Goal: Task Accomplishment & Management: Use online tool/utility

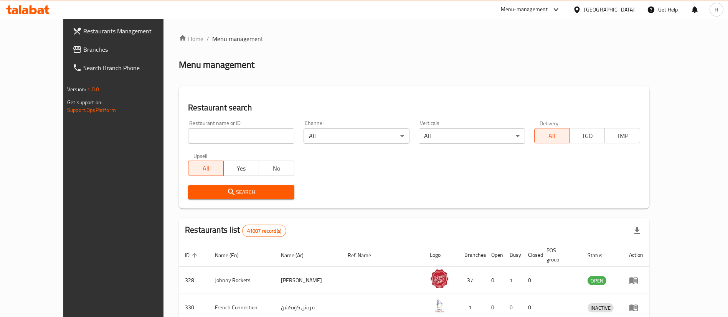
click at [83, 47] on span "Branches" at bounding box center [131, 49] width 96 height 9
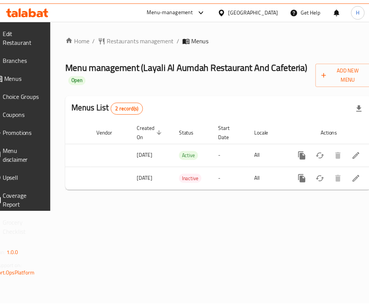
scroll to position [0, 97]
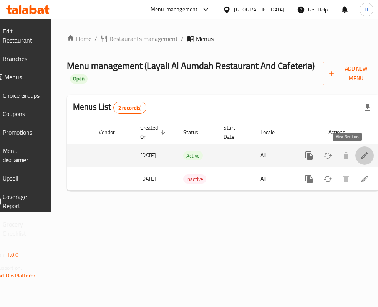
click at [355, 152] on link "enhanced table" at bounding box center [364, 156] width 18 height 18
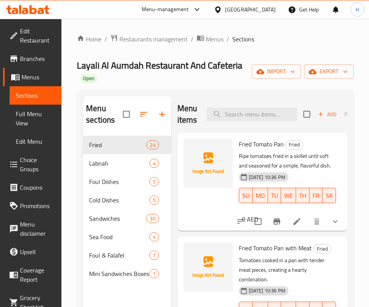
drag, startPoint x: 147, startPoint y: 142, endPoint x: 115, endPoint y: 89, distance: 61.8
click at [115, 89] on div "Home / Restaurants management / Menus / Sections Layali Al Aumdah Restaurant An…" at bounding box center [215, 222] width 277 height 376
click at [267, 117] on input "search" at bounding box center [251, 114] width 91 height 13
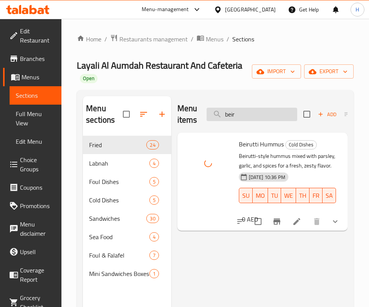
click at [249, 114] on input "beir" at bounding box center [251, 114] width 91 height 13
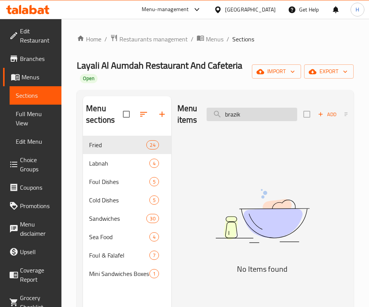
click at [249, 114] on input "brazik" at bounding box center [251, 114] width 91 height 13
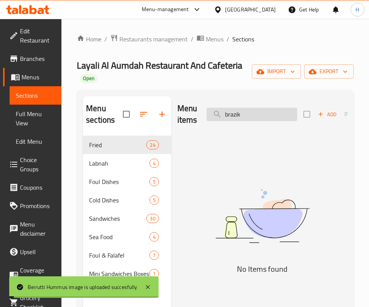
click at [249, 114] on input "brazik" at bounding box center [251, 114] width 91 height 13
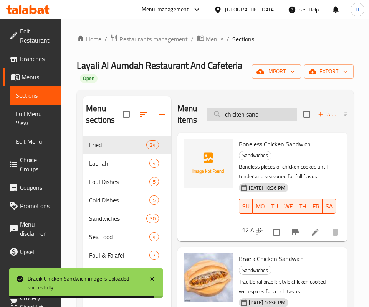
click at [264, 118] on input "chicken sand" at bounding box center [251, 114] width 91 height 13
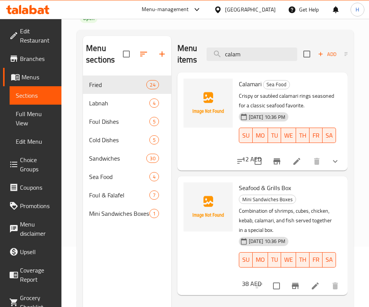
click at [333, 171] on button "show more" at bounding box center [335, 161] width 18 height 18
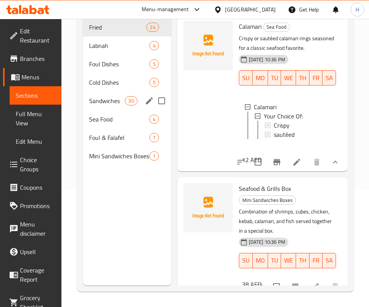
click at [110, 103] on span "Sandwiches" at bounding box center [107, 100] width 36 height 9
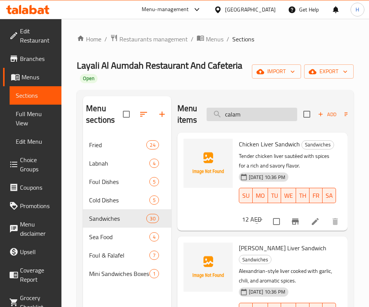
click at [272, 109] on input "calam" at bounding box center [251, 114] width 91 height 13
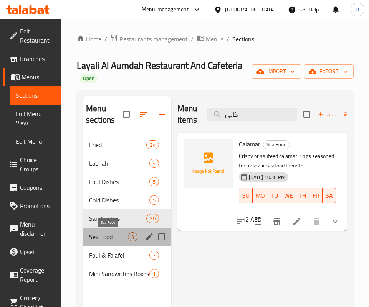
click at [111, 235] on span "Sea Food" at bounding box center [108, 237] width 38 height 9
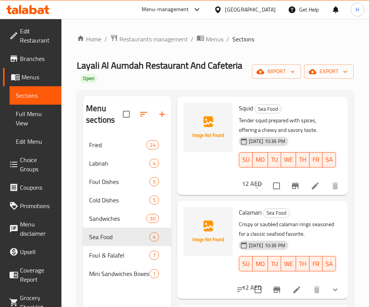
scroll to position [288, 0]
click at [273, 209] on h6 "Calamari Sea Food" at bounding box center [287, 212] width 96 height 11
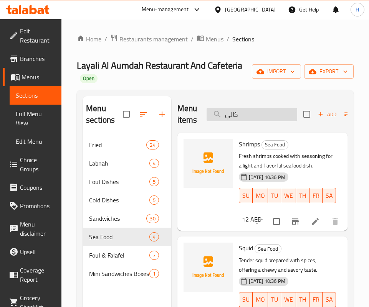
click at [263, 110] on input "كالي" at bounding box center [251, 114] width 91 height 13
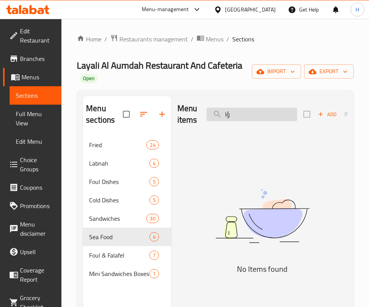
type input "ؤ"
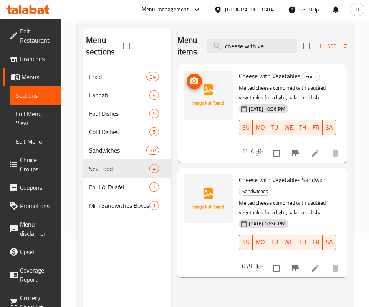
scroll to position [3, 0]
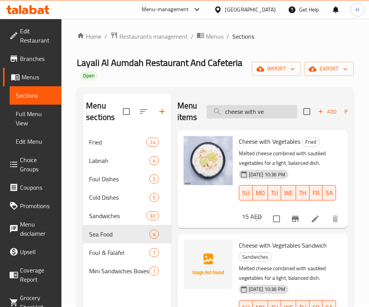
click at [245, 112] on input "cheese with ve" at bounding box center [251, 111] width 91 height 13
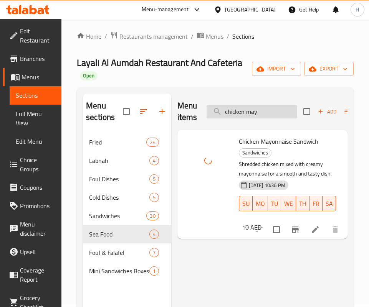
click at [249, 114] on input "chicken may" at bounding box center [251, 111] width 91 height 13
click at [250, 114] on input "chicken may" at bounding box center [251, 111] width 91 height 13
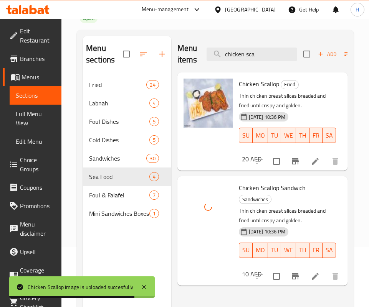
scroll to position [0, 0]
click at [258, 59] on input "chicken sca" at bounding box center [251, 54] width 91 height 13
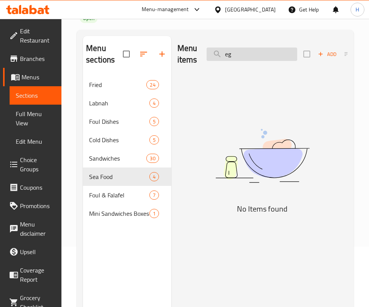
type input "e"
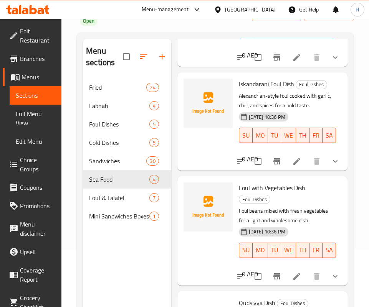
scroll to position [345, 0]
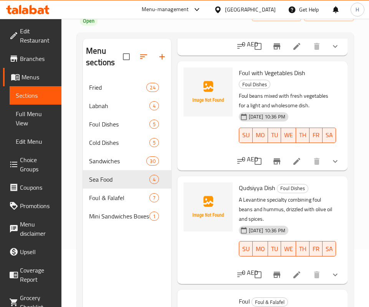
click at [292, 167] on div "Foul with Vegetables Dish Foul Dishes Foul beans mixed with fresh vegetables fo…" at bounding box center [262, 115] width 164 height 103
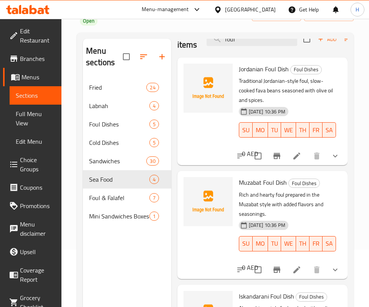
scroll to position [0, 0]
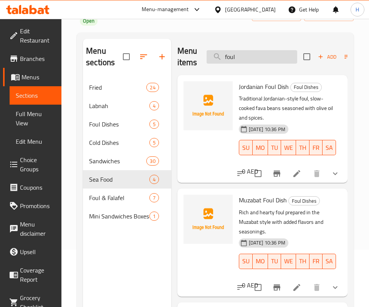
click at [244, 61] on input "foul" at bounding box center [251, 56] width 91 height 13
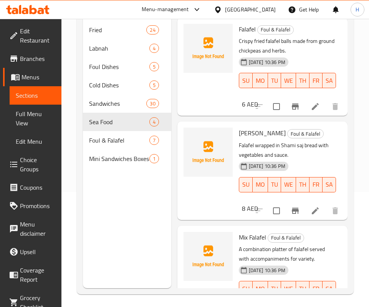
scroll to position [58, 0]
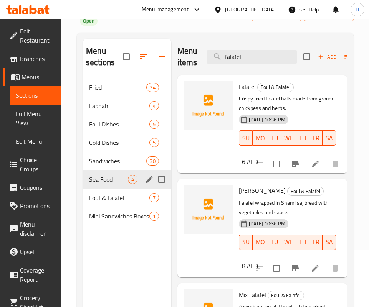
type input "falafel"
click at [107, 174] on div "Sea Food 4" at bounding box center [127, 179] width 88 height 18
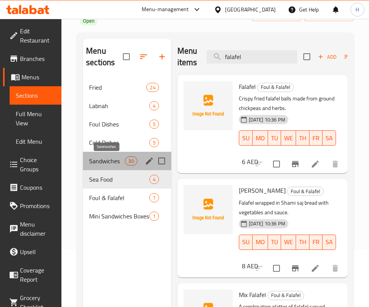
click at [110, 157] on span "Sandwiches" at bounding box center [107, 161] width 36 height 9
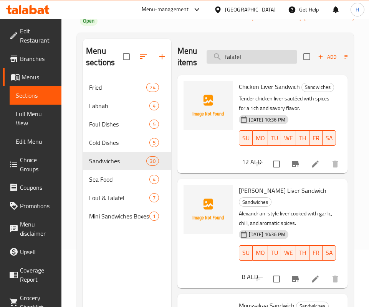
click at [261, 63] on input "falafel" at bounding box center [251, 56] width 91 height 13
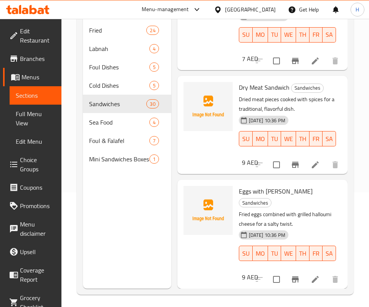
scroll to position [118, 0]
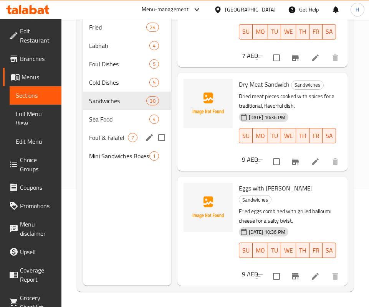
click at [111, 136] on span "Foul & Falafel" at bounding box center [108, 137] width 38 height 9
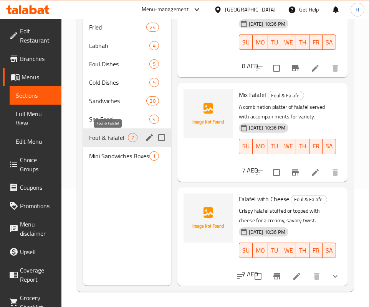
scroll to position [773, 0]
click at [330, 272] on icon "show more" at bounding box center [334, 276] width 9 height 9
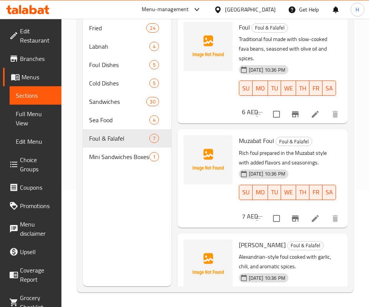
scroll to position [0, 0]
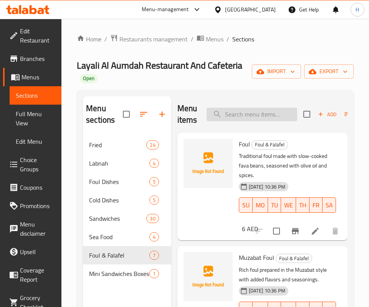
click at [257, 114] on input "search" at bounding box center [251, 114] width 91 height 13
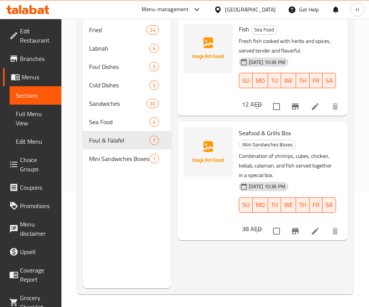
click at [314, 217] on div "Seafood & Grills Box Mini Sandwiches Boxes Combination of shrimps, cubes, chick…" at bounding box center [262, 181] width 164 height 112
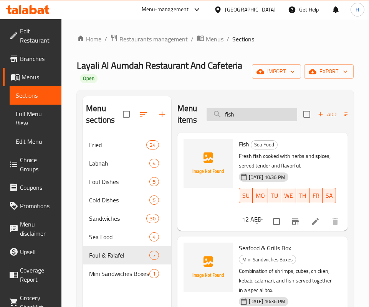
click at [233, 117] on input "fish" at bounding box center [251, 114] width 91 height 13
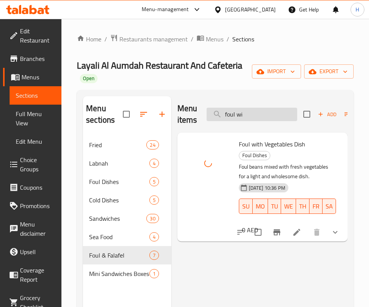
click at [252, 108] on input "foul wi" at bounding box center [251, 114] width 91 height 13
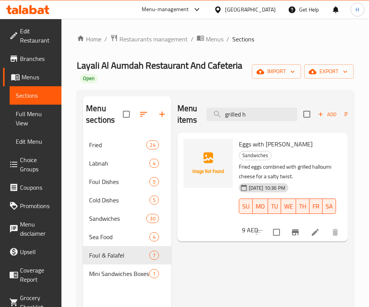
drag, startPoint x: 243, startPoint y: 112, endPoint x: 130, endPoint y: 112, distance: 112.8
click at [130, 112] on div "Menu sections Fried 24 Labnah 4 Foul Dishes 5 Cold Dishes 5 Sandwiches 30 Sea F…" at bounding box center [215, 249] width 264 height 307
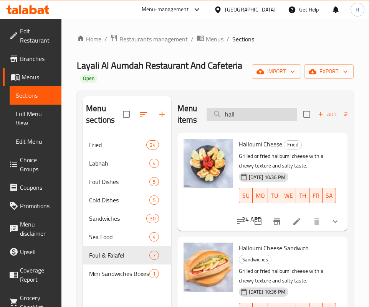
click at [246, 116] on input "hall" at bounding box center [251, 114] width 91 height 13
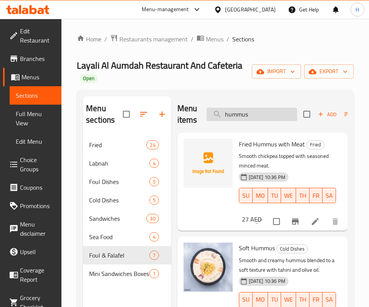
click at [278, 113] on input "hummus" at bounding box center [251, 114] width 91 height 13
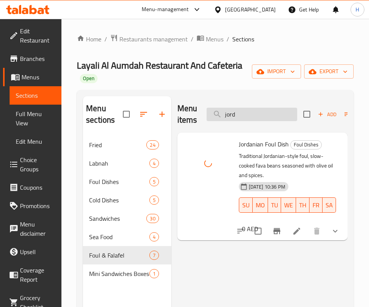
click at [254, 116] on input "jord" at bounding box center [251, 114] width 91 height 13
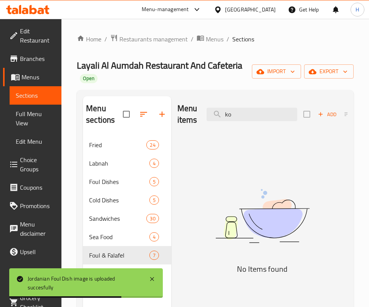
type input "k"
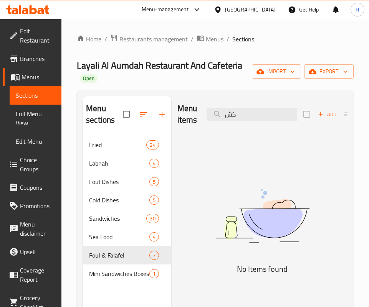
type input "ك"
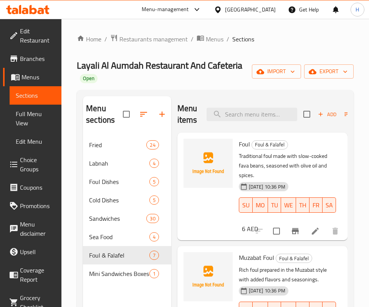
drag, startPoint x: 324, startPoint y: 212, endPoint x: 318, endPoint y: 206, distance: 8.7
click at [258, 224] on div "6 AED" at bounding box center [248, 229] width 19 height 11
click at [234, 115] on input "search" at bounding box center [251, 114] width 91 height 13
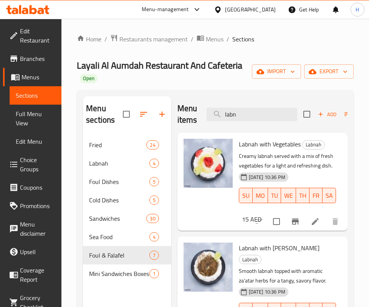
click at [248, 107] on div "Menu items labn Add Sort Manage items" at bounding box center [262, 114] width 170 height 36
click at [248, 128] on div "Menu items labn Add Sort Manage items" at bounding box center [262, 114] width 170 height 36
click at [251, 111] on input "labn" at bounding box center [251, 114] width 91 height 13
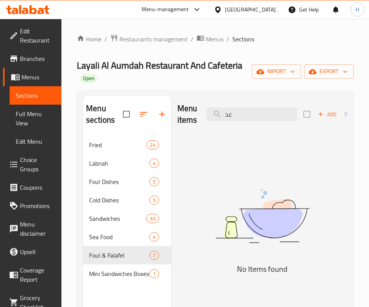
type input "ع"
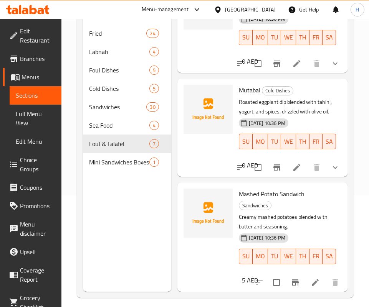
scroll to position [115, 0]
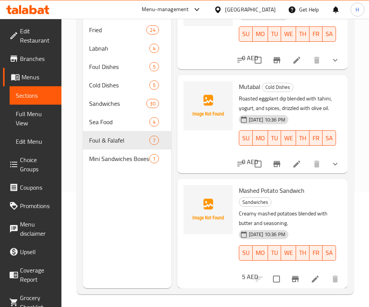
click at [279, 221] on p "Creamy mashed potatoes blended with butter and seasoning." at bounding box center [287, 218] width 96 height 19
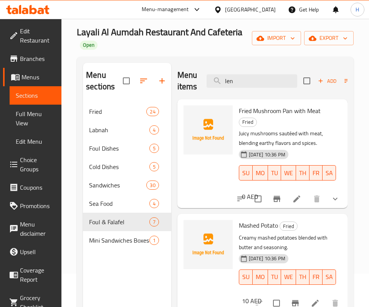
scroll to position [0, 0]
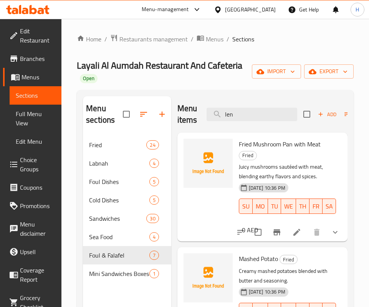
click at [256, 123] on div "Menu items len Add Sort Manage items" at bounding box center [262, 114] width 170 height 36
click at [253, 115] on input "len" at bounding box center [251, 114] width 91 height 13
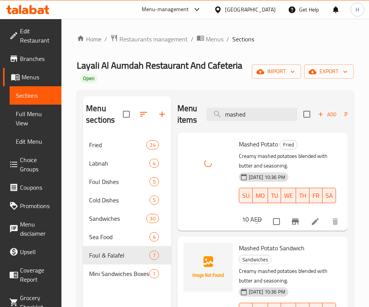
click at [245, 124] on div "Menu items mashed Add Sort Manage items" at bounding box center [262, 114] width 170 height 36
click at [244, 118] on input "mashed" at bounding box center [251, 114] width 91 height 13
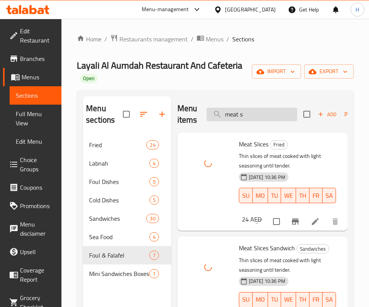
click at [254, 110] on input "meat s" at bounding box center [251, 114] width 91 height 13
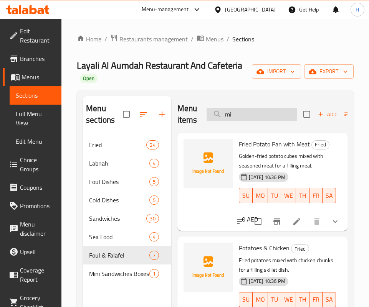
type input "m"
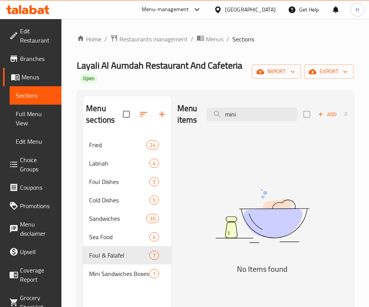
click at [234, 257] on img at bounding box center [262, 216] width 170 height 90
click at [247, 104] on div "Menu items mini Add Sort Manage items" at bounding box center [262, 114] width 170 height 36
click at [245, 115] on input "mini" at bounding box center [251, 114] width 91 height 13
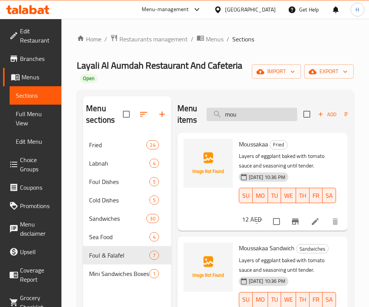
click at [256, 118] on input "mou" at bounding box center [251, 114] width 91 height 13
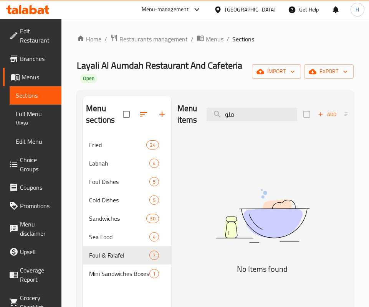
click at [268, 252] on img at bounding box center [262, 216] width 170 height 90
click at [241, 114] on input "ملو" at bounding box center [251, 114] width 91 height 13
click at [242, 114] on input "ملو" at bounding box center [251, 114] width 91 height 13
click at [257, 104] on div "Menu items musa Add Sort Manage items" at bounding box center [262, 114] width 170 height 36
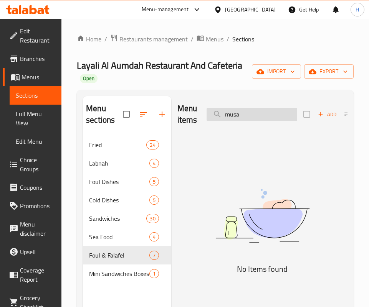
click at [257, 117] on input "musa" at bounding box center [251, 114] width 91 height 13
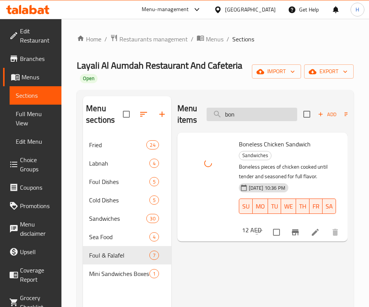
click at [267, 117] on input "bon" at bounding box center [251, 114] width 91 height 13
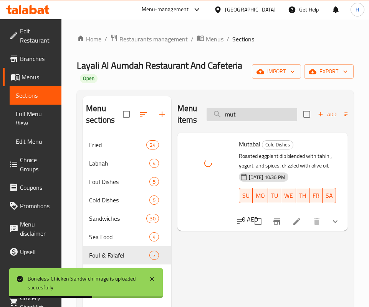
click at [239, 109] on input "mut" at bounding box center [251, 114] width 91 height 13
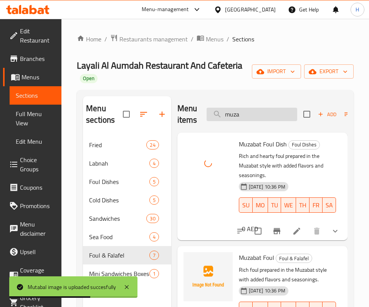
click at [257, 114] on input "muza" at bounding box center [251, 114] width 91 height 13
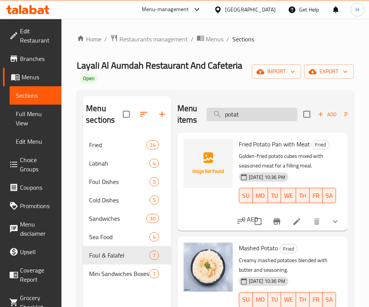
click at [267, 117] on input "potat" at bounding box center [251, 114] width 91 height 13
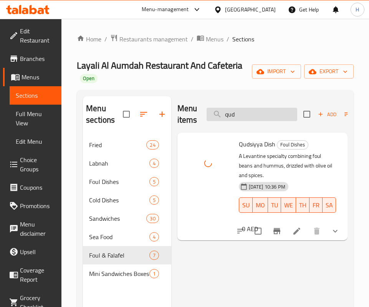
click at [254, 114] on input "qud" at bounding box center [251, 114] width 91 height 13
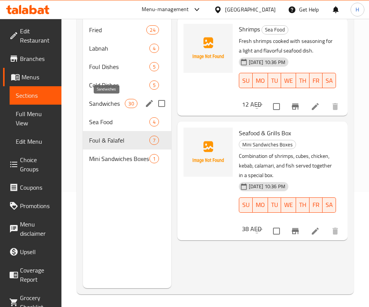
type input "shrimp"
click at [124, 105] on span "Sandwiches" at bounding box center [107, 103] width 36 height 9
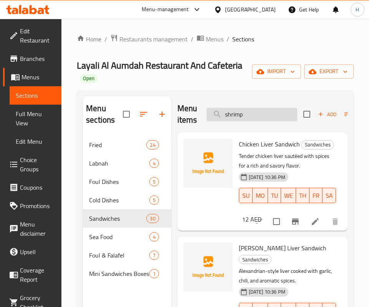
click at [267, 108] on input "shrimp" at bounding box center [251, 114] width 91 height 13
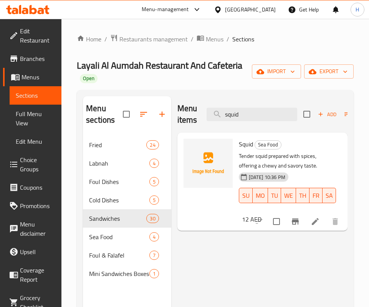
click at [254, 104] on div "Menu items squid Add Sort Manage items" at bounding box center [262, 114] width 170 height 36
click at [254, 112] on input "squid" at bounding box center [251, 114] width 91 height 13
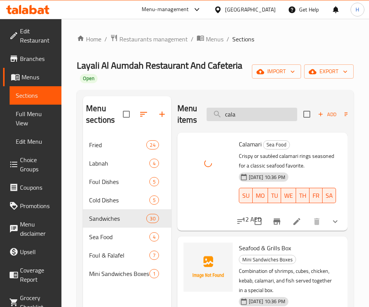
click at [265, 120] on input "cala" at bounding box center [251, 114] width 91 height 13
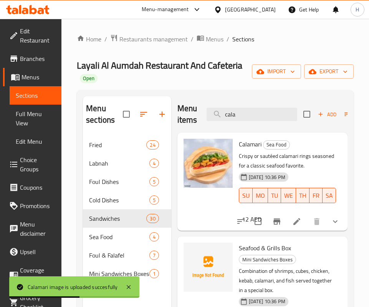
click at [261, 214] on div "12 AED" at bounding box center [250, 219] width 23 height 11
click at [254, 113] on input "cala" at bounding box center [251, 114] width 91 height 13
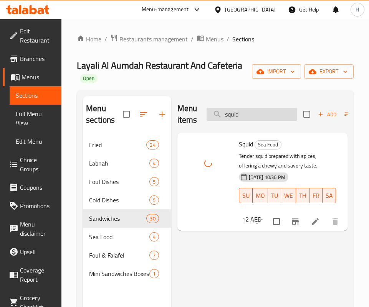
click at [239, 109] on input "squid" at bounding box center [251, 114] width 91 height 13
click at [240, 109] on input "squid" at bounding box center [251, 114] width 91 height 13
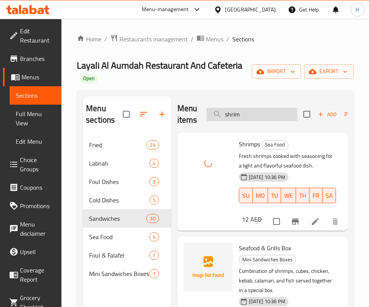
click at [266, 119] on input "shrim" at bounding box center [251, 114] width 91 height 13
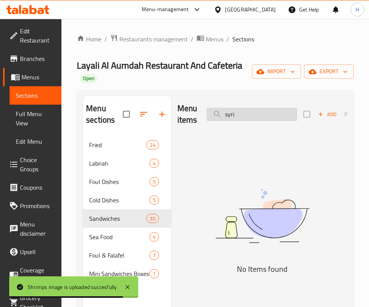
click at [257, 111] on input "syri" at bounding box center [251, 114] width 91 height 13
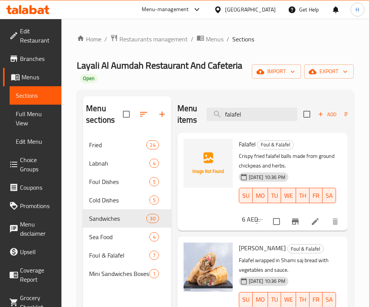
click at [177, 176] on div "Falafel Foul & Falafel Crispy fried falafel balls made from ground chickpeas an…" at bounding box center [262, 182] width 170 height 98
click at [239, 106] on div "Menu items falafel Add Sort Manage items" at bounding box center [262, 114] width 170 height 36
click at [242, 114] on input "falafel" at bounding box center [251, 114] width 91 height 13
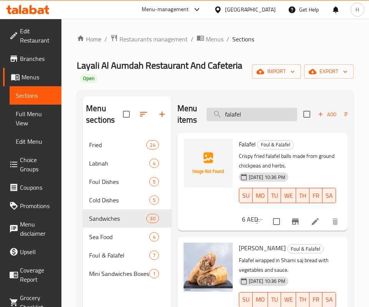
click at [242, 114] on input "falafel" at bounding box center [251, 114] width 91 height 13
type input "alex"
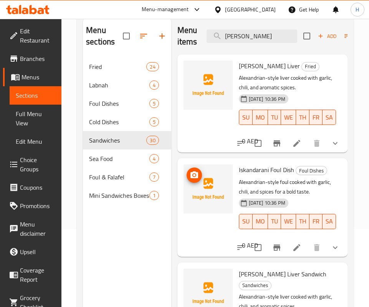
scroll to position [60, 0]
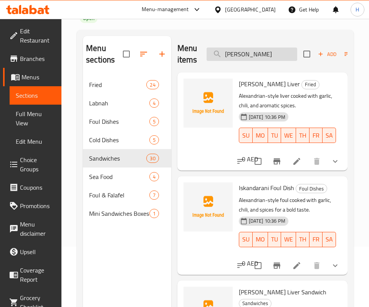
click at [254, 56] on input "alex" at bounding box center [251, 54] width 91 height 13
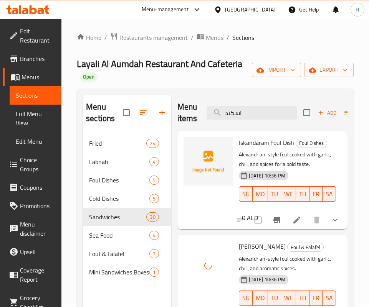
scroll to position [0, 0]
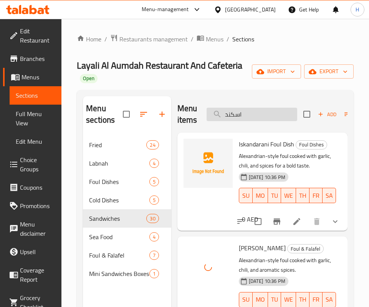
click at [247, 117] on input "اسكند" at bounding box center [251, 114] width 91 height 13
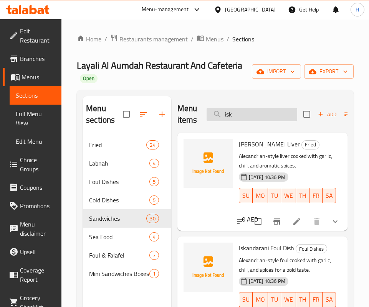
click at [252, 114] on input "isk" at bounding box center [251, 114] width 91 height 13
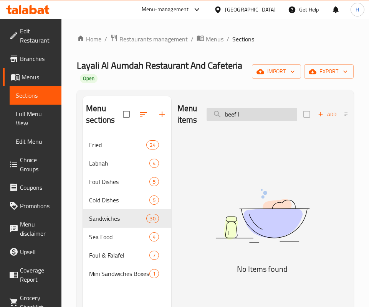
click at [252, 114] on input "beef l" at bounding box center [251, 114] width 91 height 13
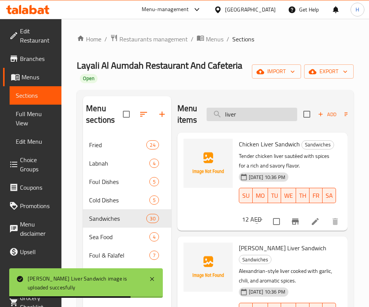
click at [256, 110] on input "liver" at bounding box center [251, 114] width 91 height 13
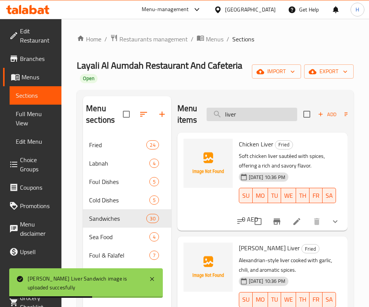
click at [242, 113] on input "liver" at bounding box center [251, 114] width 91 height 13
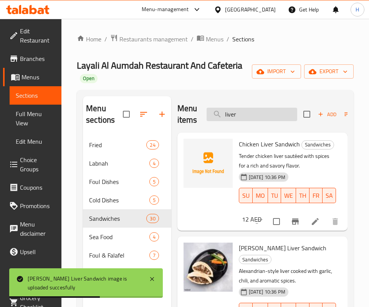
click at [242, 113] on input "liver" at bounding box center [251, 114] width 91 height 13
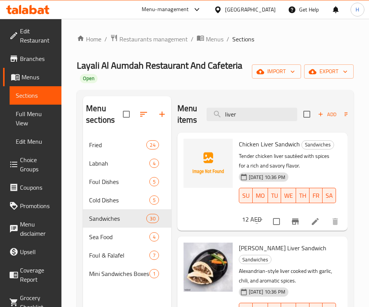
click at [280, 211] on div "26-08-2025 10:36 PM SU MO TU WE TH FR SA" at bounding box center [287, 190] width 102 height 41
click at [257, 120] on input "liver" at bounding box center [251, 114] width 91 height 13
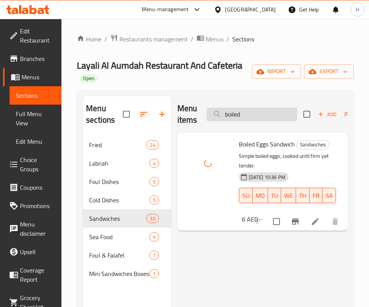
click at [253, 111] on input "boiled" at bounding box center [251, 114] width 91 height 13
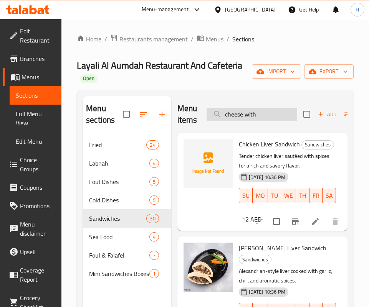
click at [272, 111] on input "cheese with" at bounding box center [251, 114] width 91 height 13
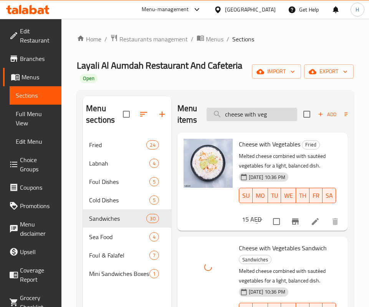
click at [256, 113] on input "cheese with veg" at bounding box center [251, 114] width 91 height 13
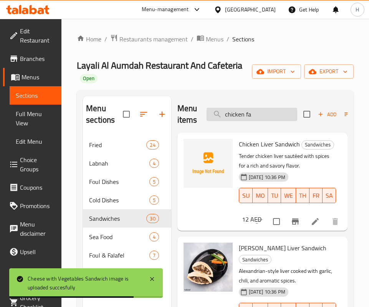
click at [264, 115] on input "chicken fa" at bounding box center [251, 114] width 91 height 13
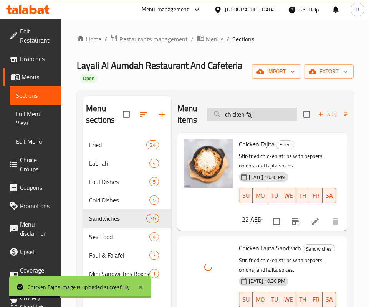
click at [258, 116] on input "chicken faj" at bounding box center [251, 114] width 91 height 13
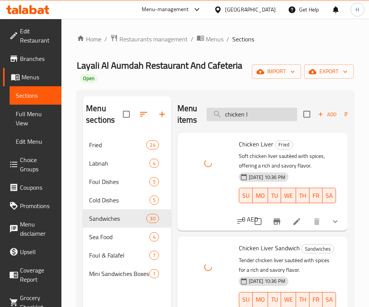
click at [252, 116] on input "chicken l" at bounding box center [251, 114] width 91 height 13
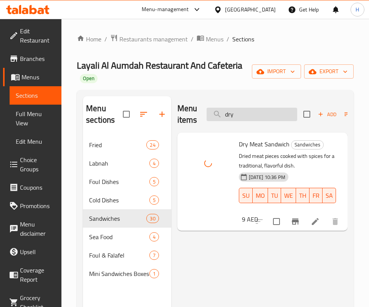
click at [268, 116] on input "dry" at bounding box center [251, 114] width 91 height 13
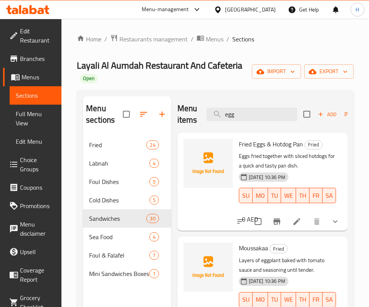
click at [282, 100] on div "Menu items egg Add Sort Manage items" at bounding box center [262, 114] width 170 height 36
click at [267, 115] on input "egg" at bounding box center [251, 114] width 91 height 13
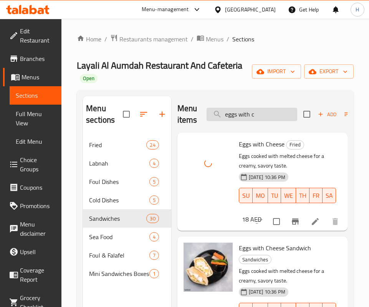
click at [258, 113] on input "eggs with c" at bounding box center [251, 114] width 91 height 13
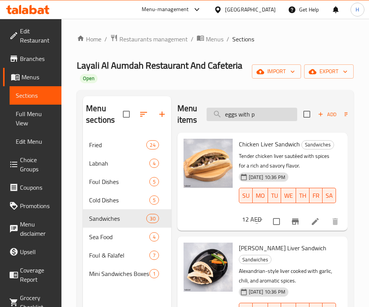
click at [274, 113] on input "eggs with p" at bounding box center [251, 114] width 91 height 13
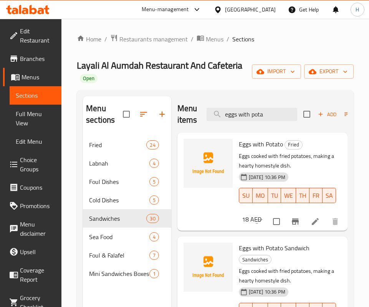
scroll to position [118, 0]
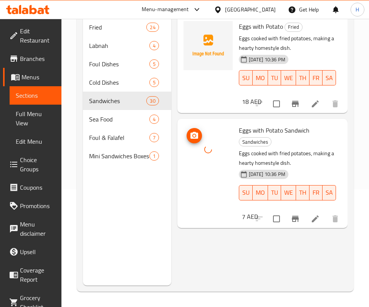
drag, startPoint x: 228, startPoint y: 157, endPoint x: 221, endPoint y: 159, distance: 6.8
click at [224, 158] on div at bounding box center [207, 149] width 49 height 49
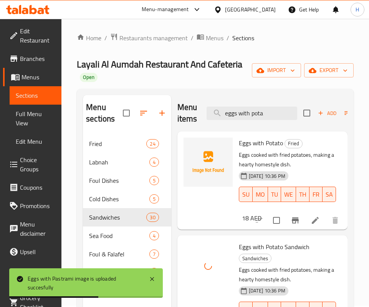
scroll to position [0, 0]
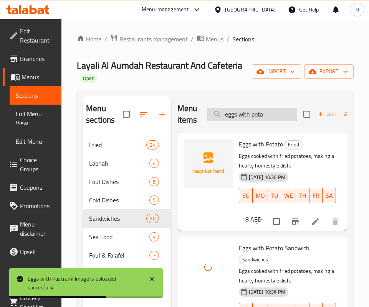
click at [263, 121] on input "eggs with pota" at bounding box center [251, 114] width 91 height 13
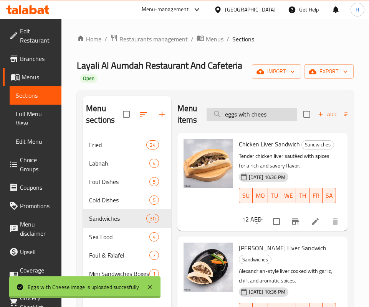
click at [262, 117] on input "eggs with chees" at bounding box center [251, 114] width 91 height 13
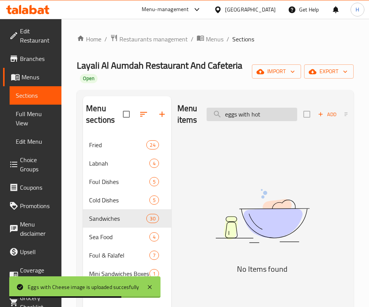
click at [244, 118] on input "eggs with hot" at bounding box center [251, 114] width 91 height 13
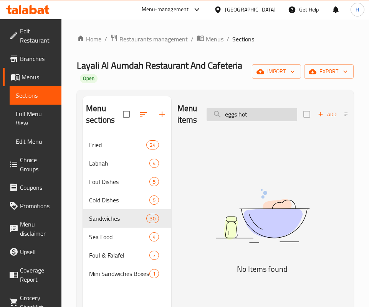
click at [254, 117] on input "eggs hot" at bounding box center [251, 114] width 91 height 13
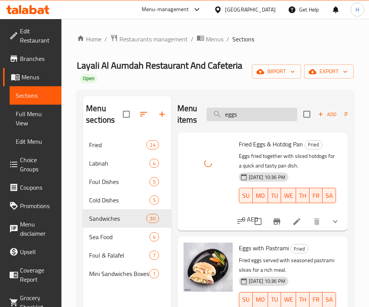
click at [253, 116] on input "eggs" at bounding box center [251, 114] width 91 height 13
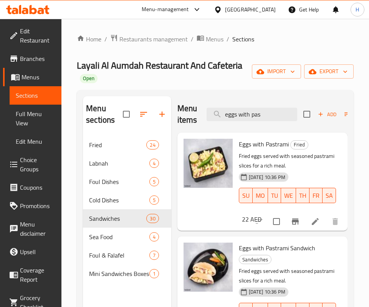
click at [265, 124] on div "Menu items eggs with pas Add Sort Manage items" at bounding box center [262, 114] width 170 height 36
click at [267, 112] on input "eggs with pas" at bounding box center [251, 114] width 91 height 13
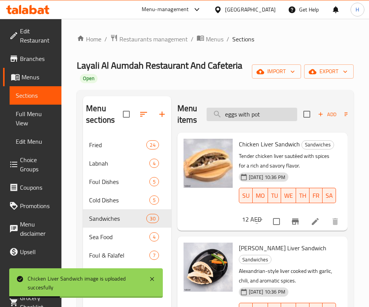
click at [268, 115] on input "eggs with pot" at bounding box center [251, 114] width 91 height 13
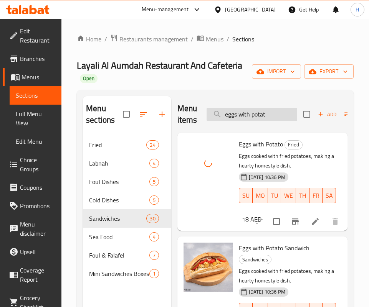
click at [264, 111] on input "eggs with potat" at bounding box center [251, 114] width 91 height 13
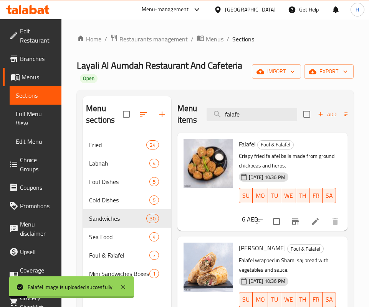
click at [291, 171] on p "Crispy fried falafel balls made from ground chickpeas and herbs." at bounding box center [287, 161] width 96 height 19
click at [252, 117] on input "falafe" at bounding box center [251, 114] width 91 height 13
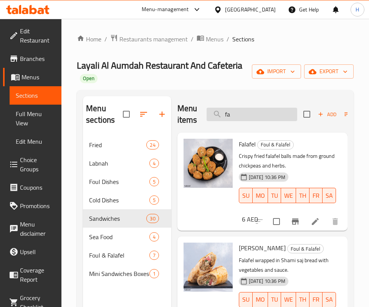
type input "f"
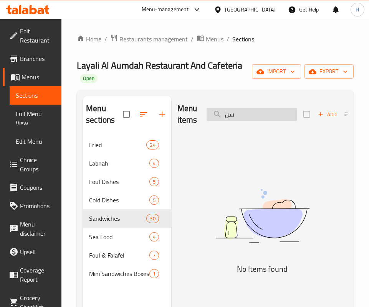
type input "س"
click at [245, 239] on img at bounding box center [262, 216] width 170 height 90
click at [258, 110] on input "falafel sa" at bounding box center [251, 114] width 91 height 13
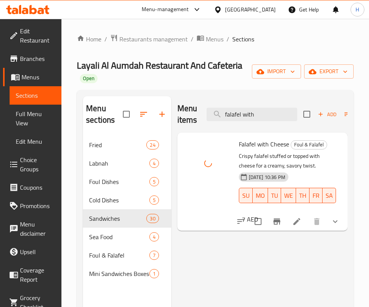
click at [258, 105] on div "Menu items falafel with Add Sort Manage items" at bounding box center [262, 114] width 170 height 36
click at [253, 122] on div "Menu items falafel with Add Sort Manage items" at bounding box center [262, 114] width 170 height 36
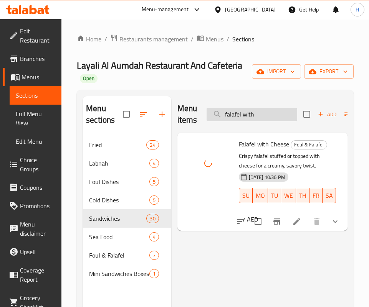
click at [256, 115] on input "falafel with" at bounding box center [251, 114] width 91 height 13
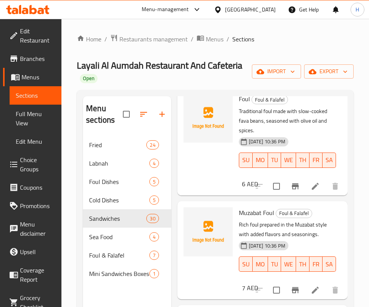
scroll to position [749, 0]
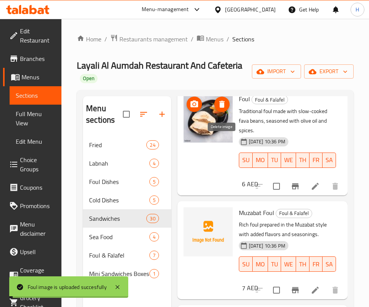
click at [218, 109] on icon "delete image" at bounding box center [221, 104] width 9 height 9
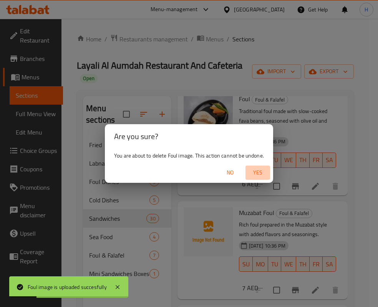
click at [256, 170] on span "Yes" at bounding box center [257, 173] width 18 height 10
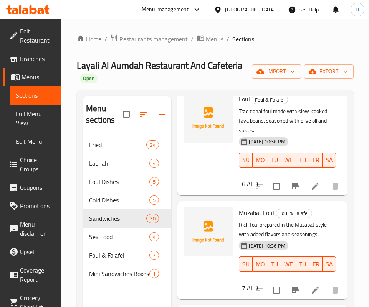
click at [260, 135] on p "Traditional foul made with slow-cooked fava beans, seasoned with olive oil and …" at bounding box center [287, 121] width 96 height 29
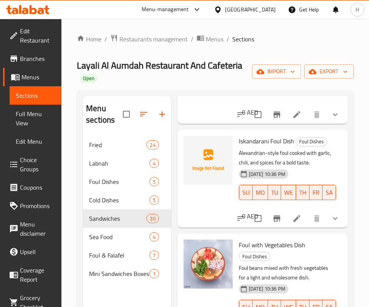
scroll to position [0, 0]
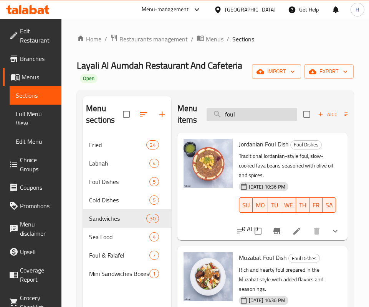
click at [257, 115] on input "foul" at bounding box center [251, 114] width 91 height 13
click at [256, 115] on input "foul" at bounding box center [251, 114] width 91 height 13
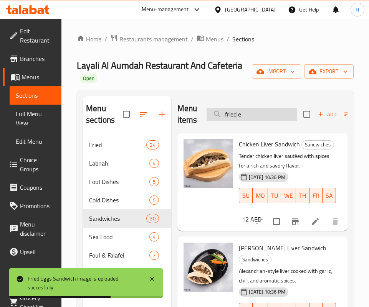
click at [251, 109] on input "fried e" at bounding box center [251, 114] width 91 height 13
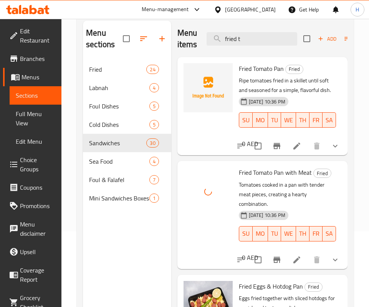
scroll to position [58, 0]
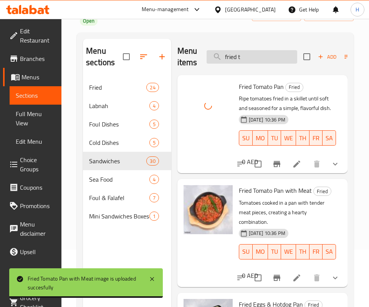
click at [244, 56] on input "fried t" at bounding box center [251, 56] width 91 height 13
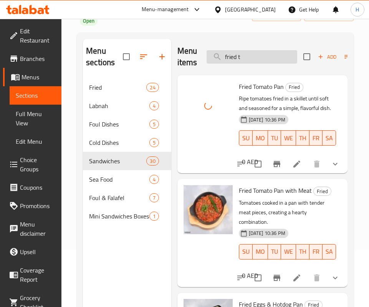
click at [244, 56] on input "fried t" at bounding box center [251, 56] width 91 height 13
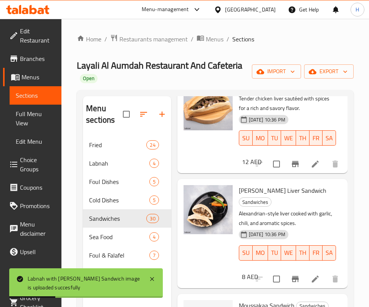
scroll to position [0, 0]
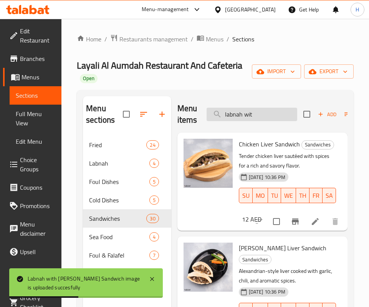
click at [272, 115] on input "labnah wit" at bounding box center [251, 114] width 91 height 13
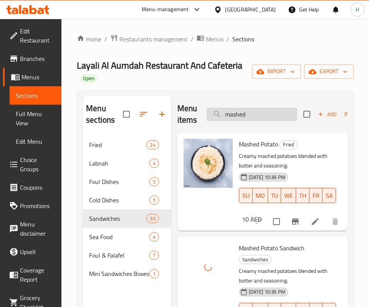
click at [257, 111] on input "mashed" at bounding box center [251, 114] width 91 height 13
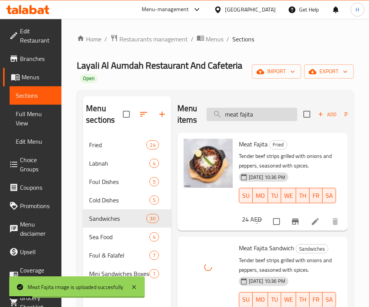
click at [266, 109] on input "meat fajita" at bounding box center [251, 114] width 91 height 13
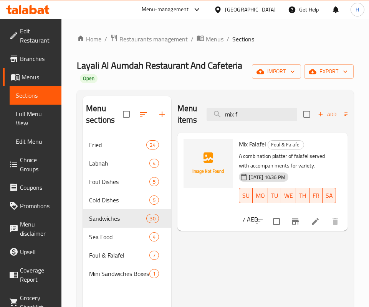
click at [241, 277] on div "Menu items mix f Add Sort Manage items Mix Falafel Foul & Falafel A combination…" at bounding box center [259, 249] width 176 height 307
click at [257, 109] on input "mix f" at bounding box center [251, 114] width 91 height 13
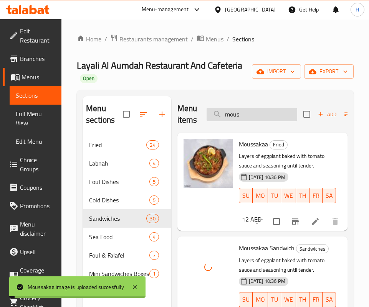
click at [262, 119] on input "mous" at bounding box center [251, 114] width 91 height 13
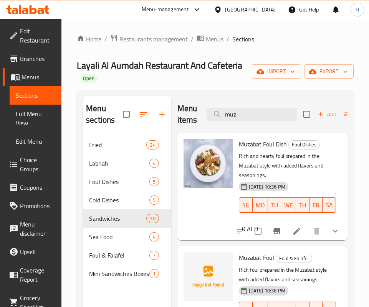
click at [311, 205] on div "Muzabat Foul Dish Foul Dishes Rich and hearty foul prepared in the Muzabat styl…" at bounding box center [287, 181] width 102 height 91
click at [243, 115] on input "muz" at bounding box center [251, 114] width 91 height 13
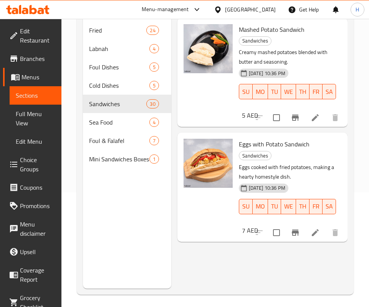
scroll to position [115, 0]
click at [308, 181] on p "Eggs cooked with fried potatoes, making a hearty homestyle dish." at bounding box center [287, 171] width 96 height 19
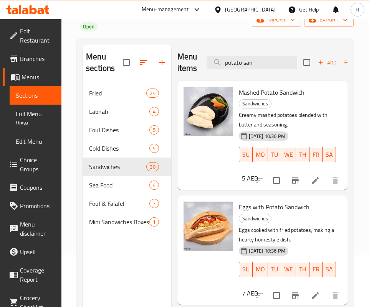
scroll to position [0, 0]
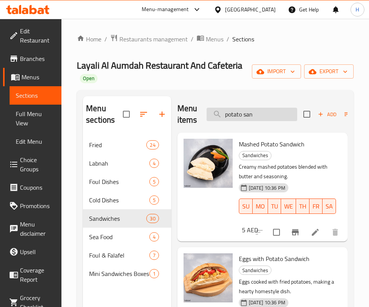
click at [260, 113] on input "potato san" at bounding box center [251, 114] width 91 height 13
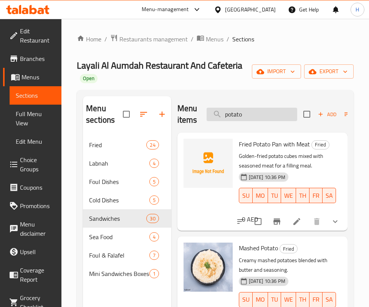
click at [256, 116] on input "potato" at bounding box center [251, 114] width 91 height 13
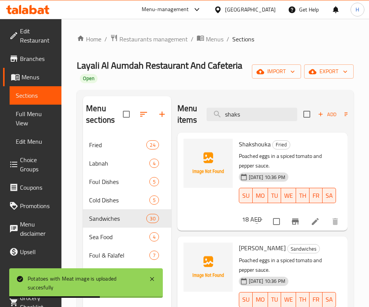
scroll to position [10, 0]
type input "shaks"
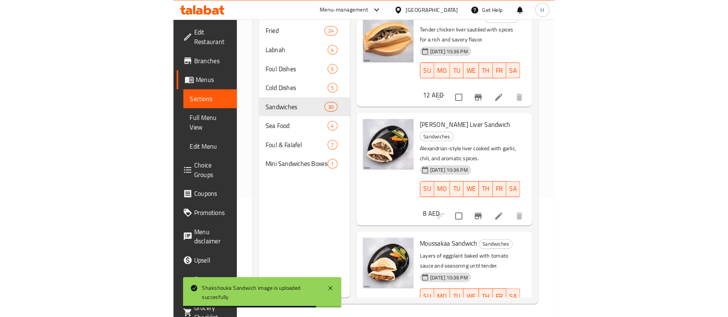
scroll to position [107, 0]
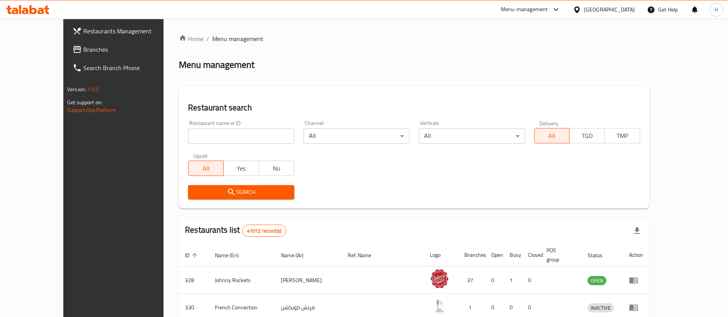
click at [525, 51] on div "Home / Menu management Menu management Restaurant search Restaurant name or ID …" at bounding box center [414, 278] width 470 height 488
click at [66, 40] on link "Branches" at bounding box center [125, 49] width 119 height 18
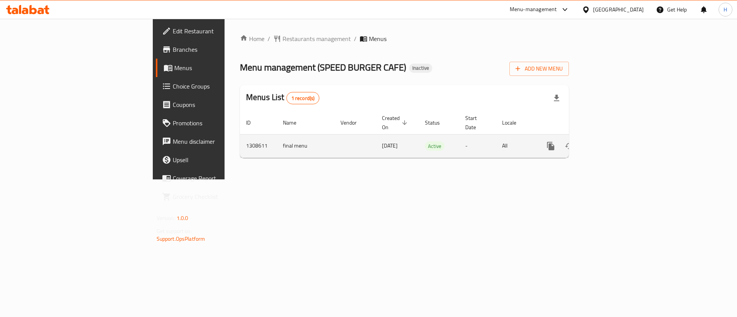
click at [615, 137] on link "enhanced table" at bounding box center [606, 146] width 18 height 18
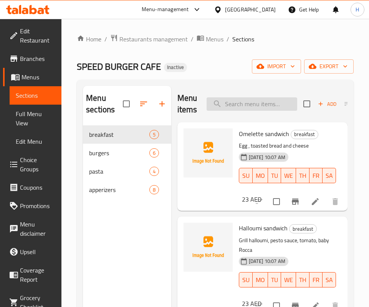
click at [245, 100] on input "search" at bounding box center [251, 103] width 91 height 13
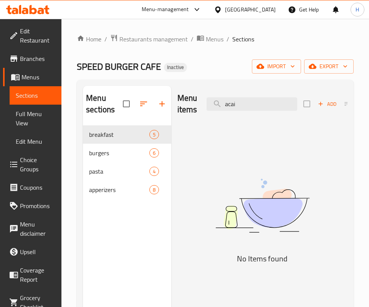
click at [172, 234] on div "Menu items acai Add Sort Manage items No Items found" at bounding box center [259, 239] width 176 height 307
click at [241, 105] on input "acai" at bounding box center [251, 103] width 91 height 13
click at [185, 155] on div "Menu items blue Add Sort Manage items No Items found" at bounding box center [259, 239] width 176 height 307
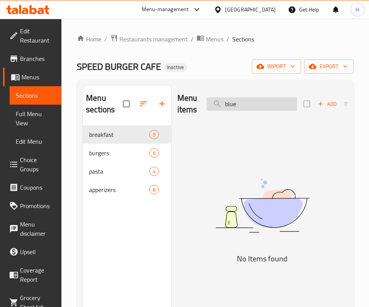
click at [235, 104] on input "blue" at bounding box center [251, 103] width 91 height 13
click at [258, 231] on img at bounding box center [262, 206] width 170 height 90
click at [250, 100] on input "acai" at bounding box center [251, 103] width 91 height 13
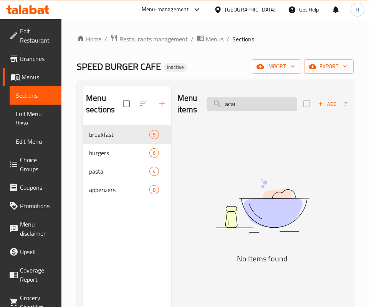
click at [250, 100] on input "acai" at bounding box center [251, 103] width 91 height 13
click at [284, 107] on input "banana milkshake" at bounding box center [251, 103] width 91 height 13
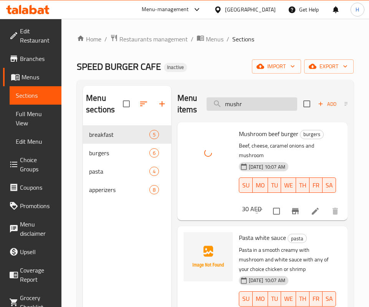
click at [250, 108] on input "mushr" at bounding box center [251, 103] width 91 height 13
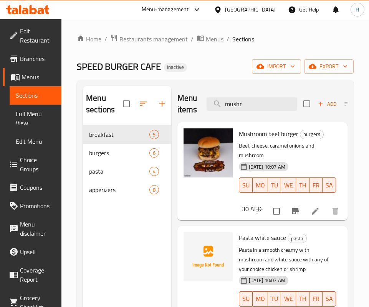
click at [275, 201] on div "28-08-2025 10:07 AM SU MO TU WE TH FR SA" at bounding box center [287, 179] width 102 height 41
click at [244, 104] on input "mushr" at bounding box center [251, 103] width 91 height 13
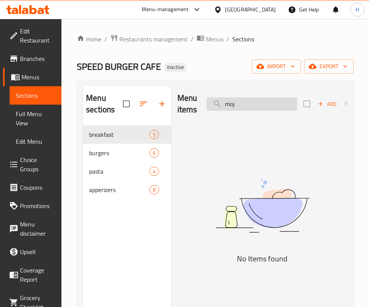
click at [243, 101] on input "moj" at bounding box center [251, 103] width 91 height 13
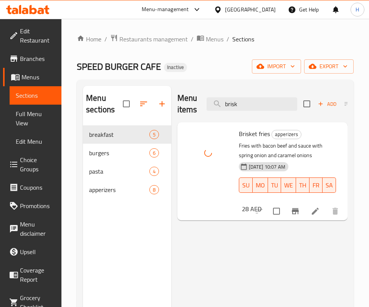
click at [232, 113] on div "Menu items brisk Add Sort Manage items" at bounding box center [262, 104] width 170 height 36
click at [238, 108] on input "brisk" at bounding box center [251, 103] width 91 height 13
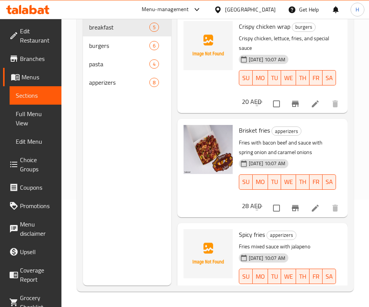
drag, startPoint x: 132, startPoint y: 210, endPoint x: 138, endPoint y: 204, distance: 8.1
click at [133, 210] on div "Menu sections breakfast 5 burgers 6 pasta 4 apperizers 8" at bounding box center [127, 132] width 88 height 307
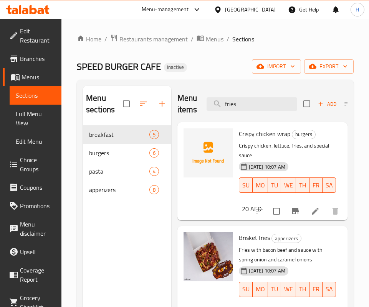
click at [257, 115] on div "Menu items fries Add Sort Manage items" at bounding box center [262, 104] width 170 height 36
click at [252, 98] on input "fries" at bounding box center [251, 103] width 91 height 13
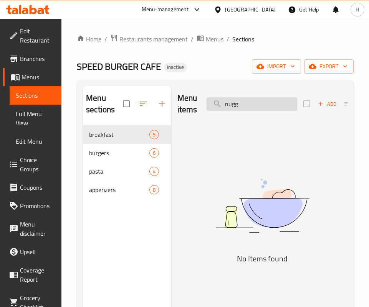
click at [252, 98] on input "nugg" at bounding box center [251, 103] width 91 height 13
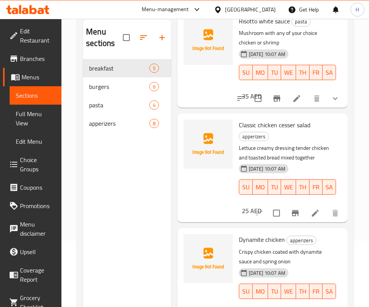
scroll to position [107, 0]
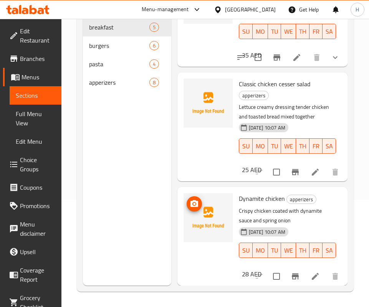
click at [195, 193] on img at bounding box center [207, 217] width 49 height 49
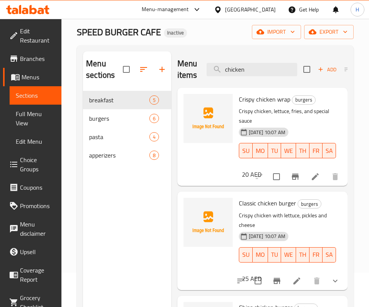
scroll to position [0, 0]
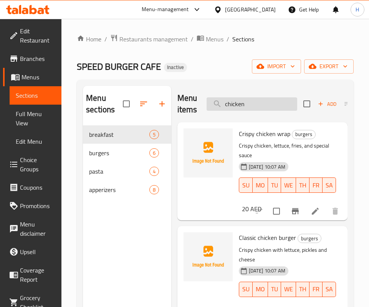
click at [241, 103] on input "chicken" at bounding box center [251, 103] width 91 height 13
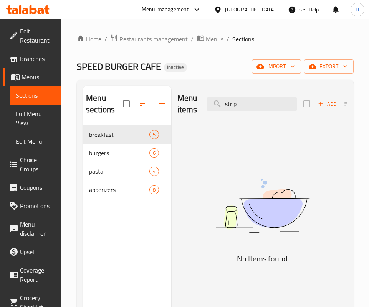
click at [277, 222] on img at bounding box center [262, 206] width 170 height 90
click at [257, 106] on input "strip" at bounding box center [251, 103] width 91 height 13
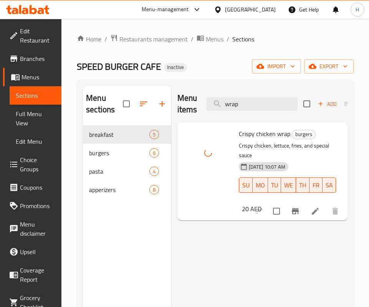
click at [255, 95] on div "Menu items wrap Add Sort Manage items" at bounding box center [262, 104] width 170 height 36
click at [248, 105] on input "wrap" at bounding box center [251, 103] width 91 height 13
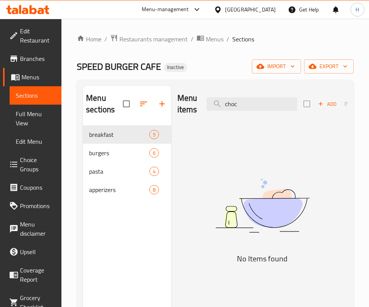
click at [335, 252] on div "No Items found" at bounding box center [262, 213] width 170 height 104
click at [237, 108] on input "choc" at bounding box center [251, 103] width 91 height 13
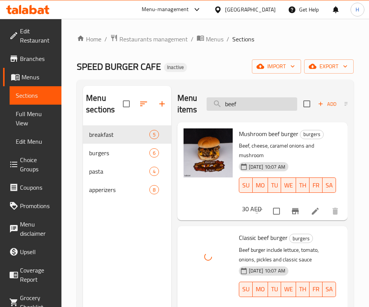
drag, startPoint x: 252, startPoint y: 109, endPoint x: 252, endPoint y: 102, distance: 7.3
click at [252, 109] on input "beef" at bounding box center [251, 103] width 91 height 13
click at [252, 102] on input "beef" at bounding box center [251, 103] width 91 height 13
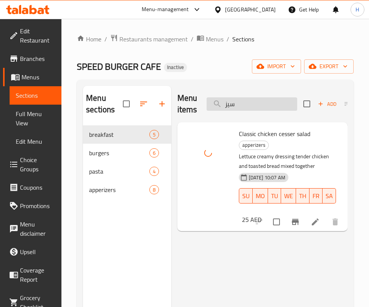
click at [250, 111] on input "سيز" at bounding box center [251, 103] width 91 height 13
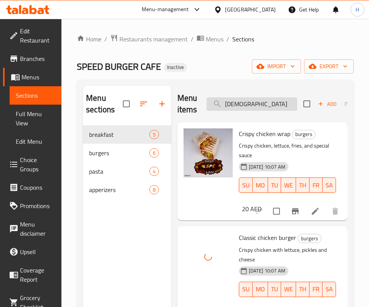
click at [261, 108] on input "chick" at bounding box center [251, 103] width 91 height 13
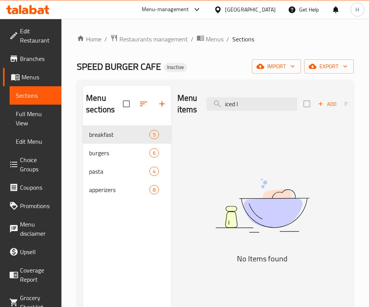
click at [261, 271] on div "Menu items iced l Add Sort Manage items No Items found" at bounding box center [259, 239] width 176 height 307
click at [243, 107] on input "iced l" at bounding box center [251, 103] width 91 height 13
type input "v"
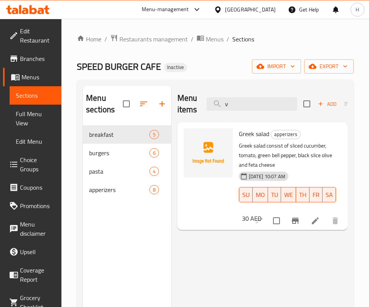
click at [267, 231] on div "Menu items v Add Sort Manage items Greek salad apperizers Greek salad consist o…" at bounding box center [259, 239] width 176 height 307
click at [244, 103] on input "v" at bounding box center [251, 103] width 91 height 13
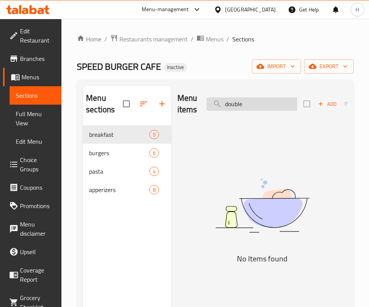
click at [263, 108] on input "double" at bounding box center [251, 103] width 91 height 13
drag, startPoint x: 241, startPoint y: 252, endPoint x: 262, endPoint y: 152, distance: 103.3
click at [242, 253] on h5 "No Items found" at bounding box center [262, 259] width 170 height 12
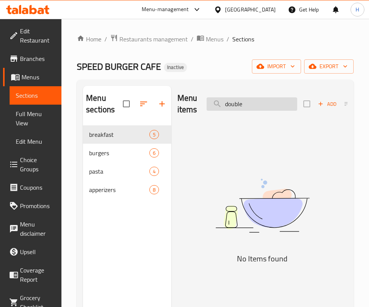
click at [246, 101] on input "double" at bounding box center [251, 103] width 91 height 13
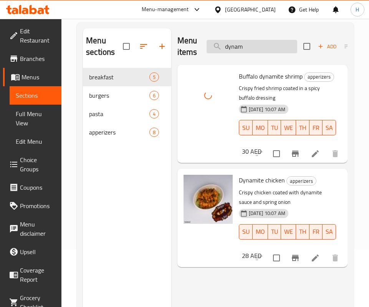
click at [257, 46] on input "dynam" at bounding box center [251, 46] width 91 height 13
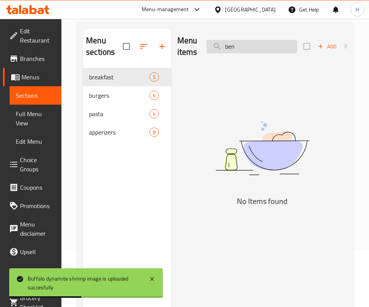
click at [257, 46] on input "ben" at bounding box center [251, 46] width 91 height 13
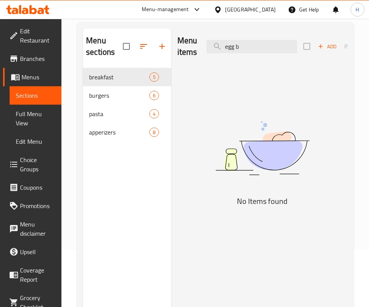
click at [244, 36] on div "Menu items egg b Add Sort Manage items" at bounding box center [262, 46] width 170 height 36
click at [281, 238] on div "Menu items egg b Add Sort Manage items No Items found" at bounding box center [259, 181] width 176 height 307
click at [253, 26] on div "Menu sections breakfast 5 burgers 6 pasta 4 apperizers 8 Menu items egg b Add S…" at bounding box center [215, 182] width 277 height 320
click at [249, 46] on input "egg b" at bounding box center [251, 46] width 91 height 13
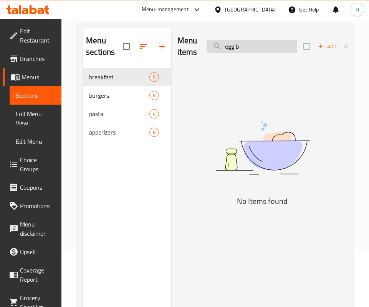
click at [249, 46] on input "egg b" at bounding box center [251, 46] width 91 height 13
type input "f"
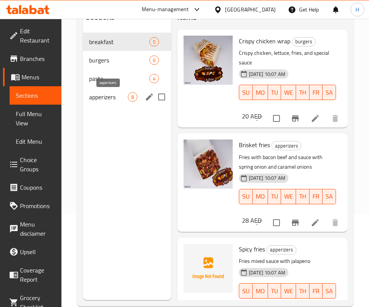
scroll to position [50, 0]
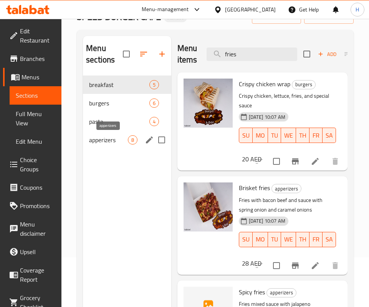
click at [115, 84] on span "breakfast" at bounding box center [119, 84] width 60 height 9
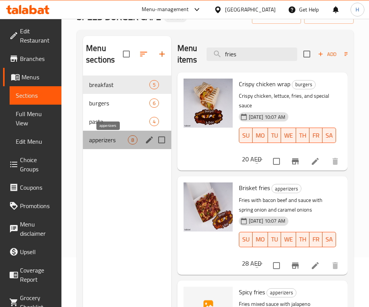
click at [119, 136] on span "apperizers" at bounding box center [108, 139] width 38 height 9
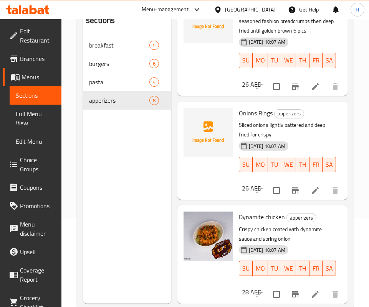
scroll to position [107, 0]
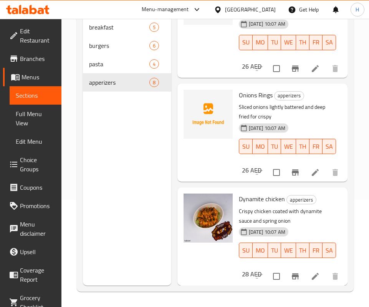
click at [257, 235] on div "28-08-2025 10:07 AM SU MO TU WE TH FR SA" at bounding box center [287, 244] width 102 height 41
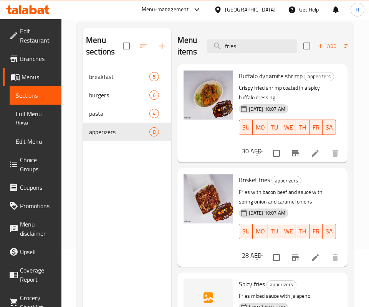
scroll to position [0, 0]
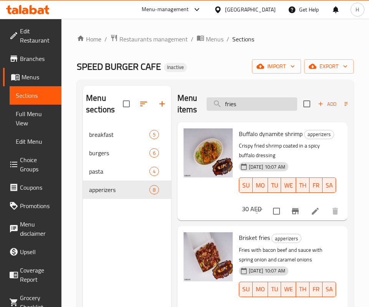
click at [259, 107] on input "fries" at bounding box center [251, 103] width 91 height 13
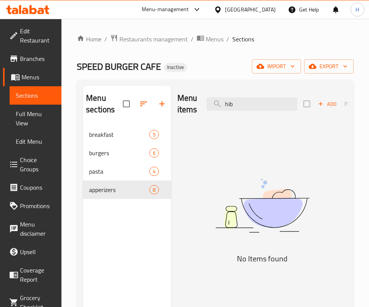
click at [299, 203] on img at bounding box center [262, 206] width 170 height 90
click at [257, 108] on input "hib" at bounding box center [251, 103] width 91 height 13
type input "i"
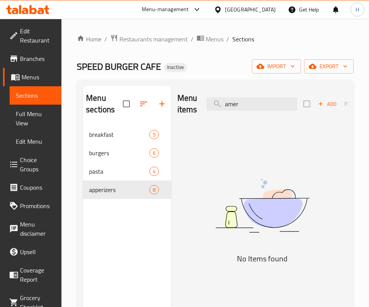
click at [229, 239] on img at bounding box center [262, 206] width 170 height 90
click at [248, 101] on input "amer" at bounding box center [251, 103] width 91 height 13
click at [252, 224] on img at bounding box center [262, 206] width 170 height 90
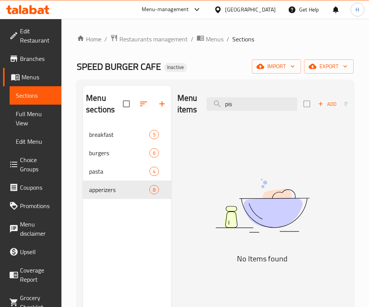
click at [251, 88] on div "Menu items pis Add Sort Manage items" at bounding box center [262, 104] width 170 height 36
click at [251, 113] on div "Menu items pis Add Sort Manage items" at bounding box center [262, 104] width 170 height 36
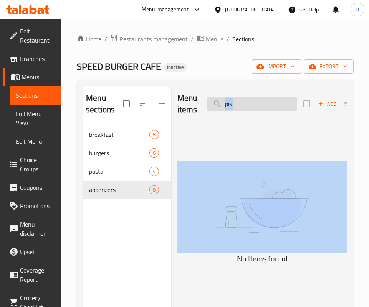
click at [272, 105] on input "pis" at bounding box center [251, 103] width 91 height 13
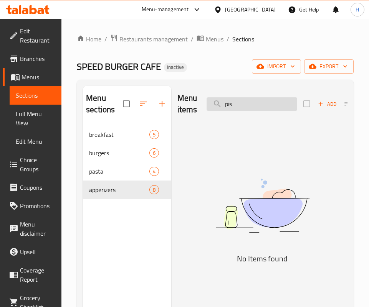
click at [272, 105] on input "pis" at bounding box center [251, 103] width 91 height 13
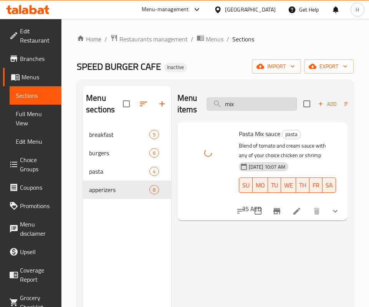
click at [241, 107] on input "mix" at bounding box center [251, 103] width 91 height 13
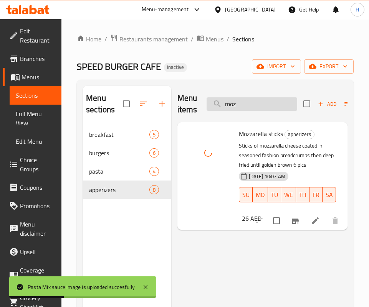
click at [249, 104] on input "moz" at bounding box center [251, 103] width 91 height 13
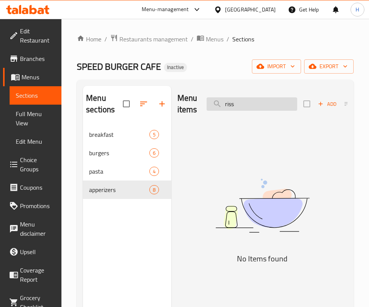
click at [258, 107] on input "riss" at bounding box center [251, 103] width 91 height 13
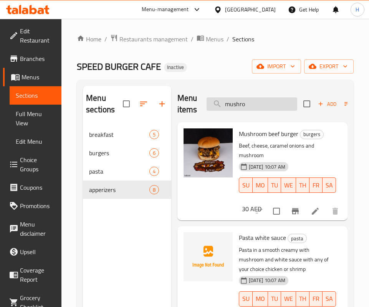
click at [226, 102] on input "mushro" at bounding box center [251, 103] width 91 height 13
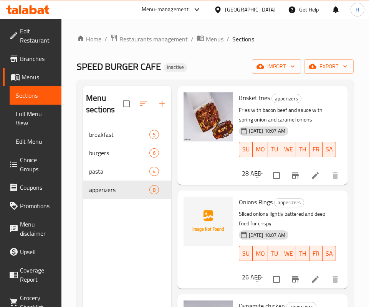
scroll to position [576, 0]
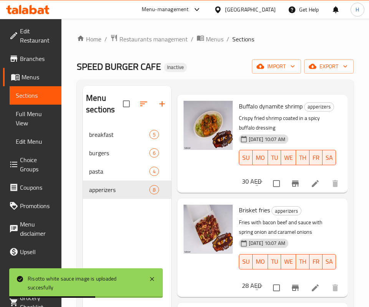
scroll to position [0, 0]
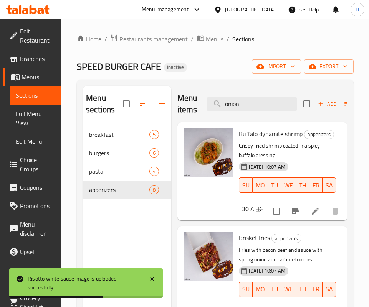
click at [242, 111] on div "Menu items onion Add Sort Manage items" at bounding box center [262, 104] width 170 height 36
click at [270, 105] on input "onion" at bounding box center [251, 103] width 91 height 13
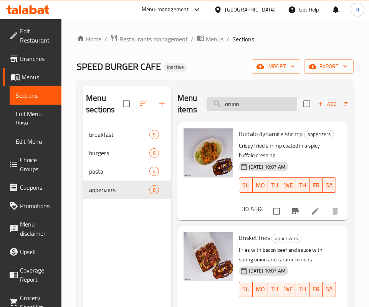
click at [270, 105] on input "onion" at bounding box center [251, 103] width 91 height 13
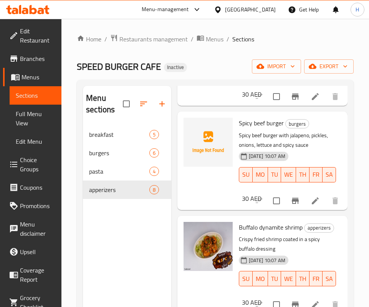
scroll to position [115, 0]
type input "spicy"
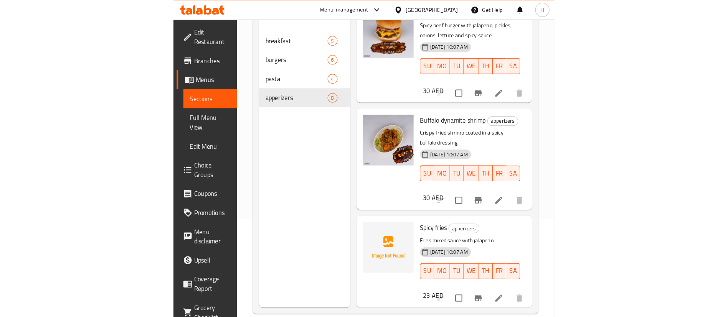
scroll to position [107, 0]
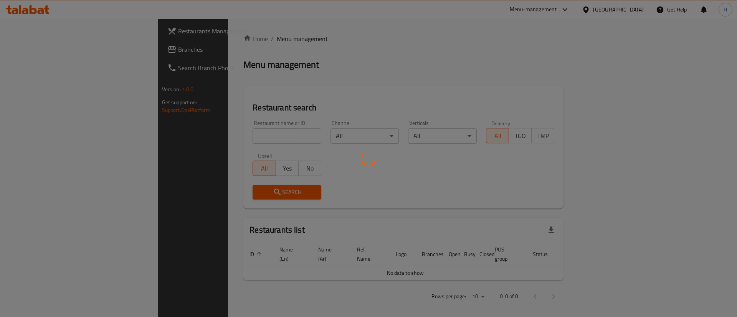
click at [243, 48] on div at bounding box center [368, 158] width 737 height 317
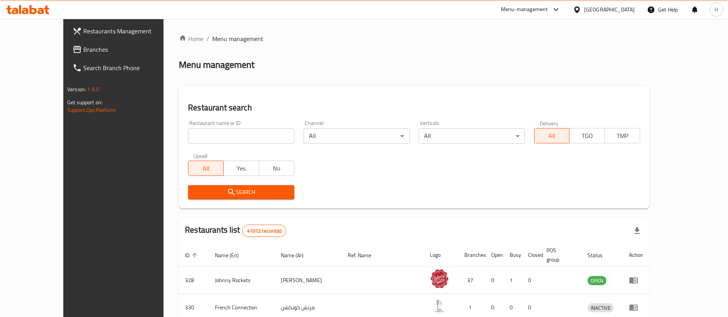
click at [83, 45] on span "Branches" at bounding box center [131, 49] width 96 height 9
